Goal: Transaction & Acquisition: Book appointment/travel/reservation

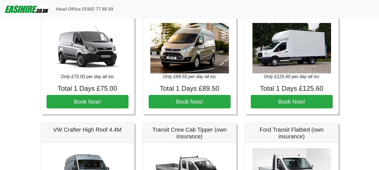
scroll to position [196, 0]
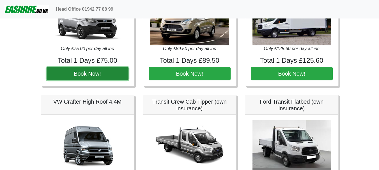
click at [117, 70] on button "Book Now!" at bounding box center [88, 73] width 82 height 13
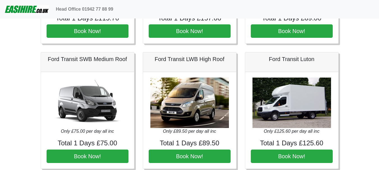
scroll to position [112, 0]
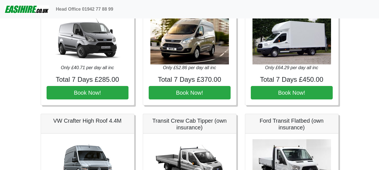
scroll to position [308, 0]
